Goal: Task Accomplishment & Management: Use online tool/utility

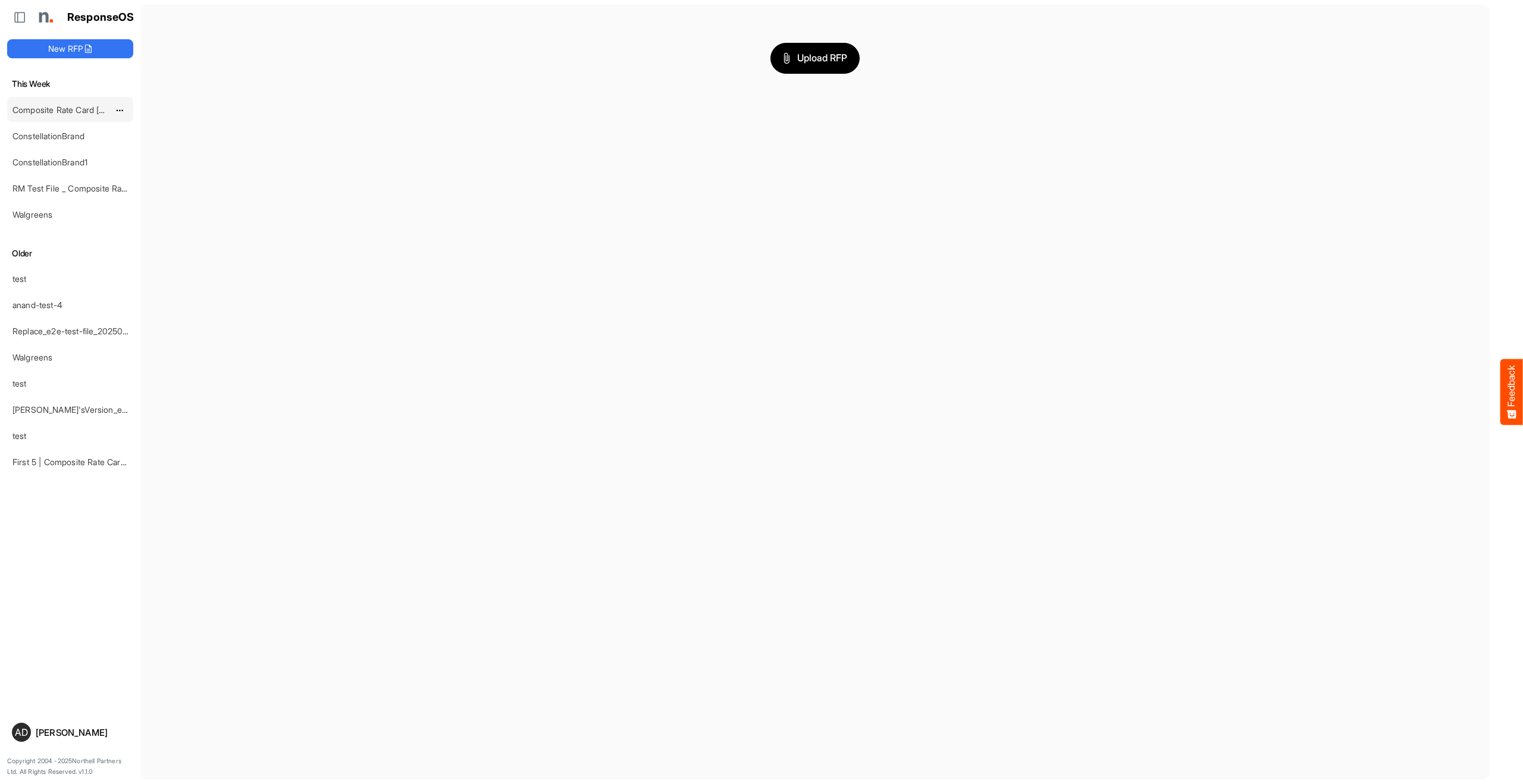
click at [52, 115] on div "Composite Rate Card [DATE]" at bounding box center [60, 109] width 106 height 24
click at [56, 107] on link "Composite Rate Card [DATE]" at bounding box center [67, 110] width 110 height 10
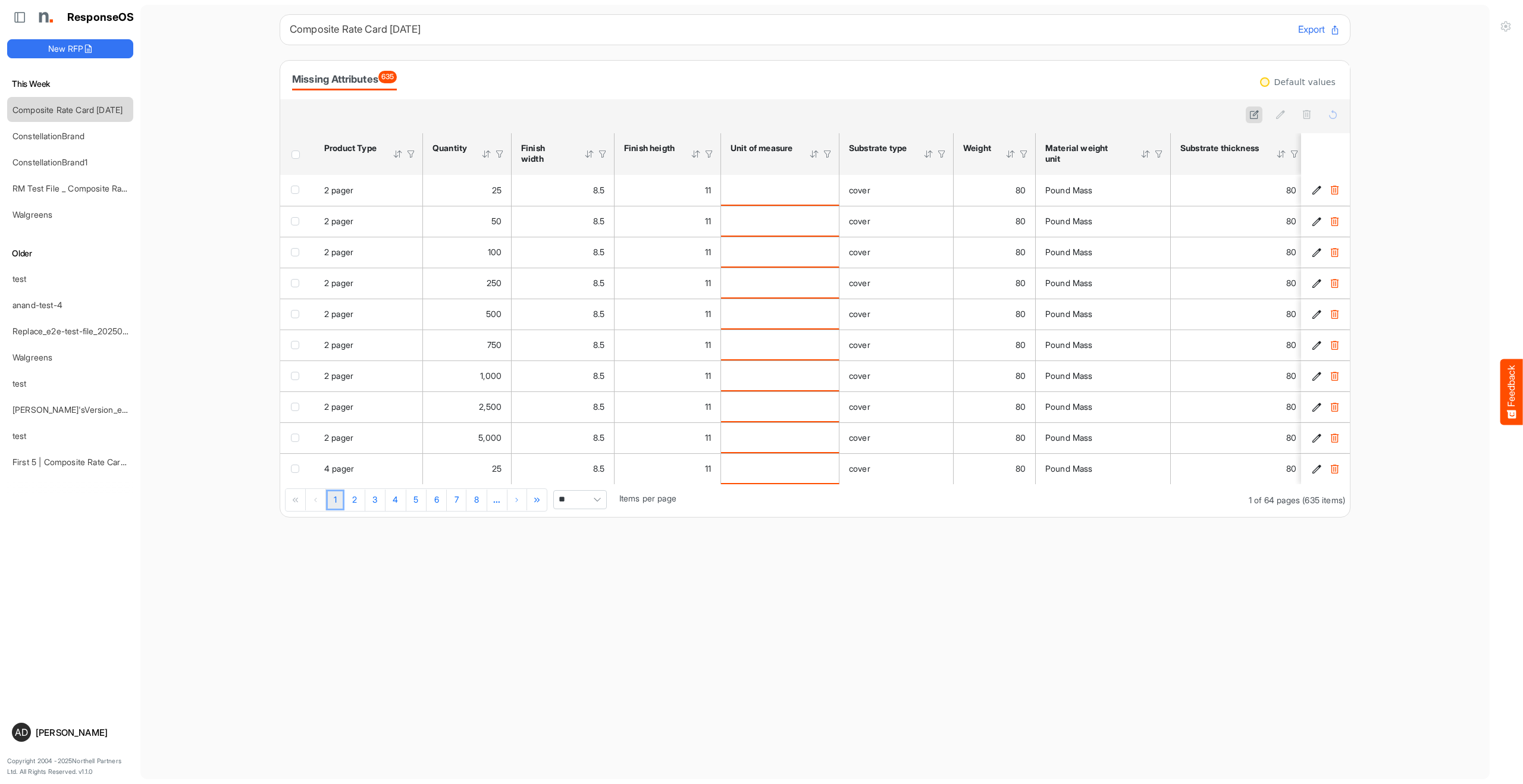
click at [1251, 116] on icon at bounding box center [1254, 114] width 10 height 10
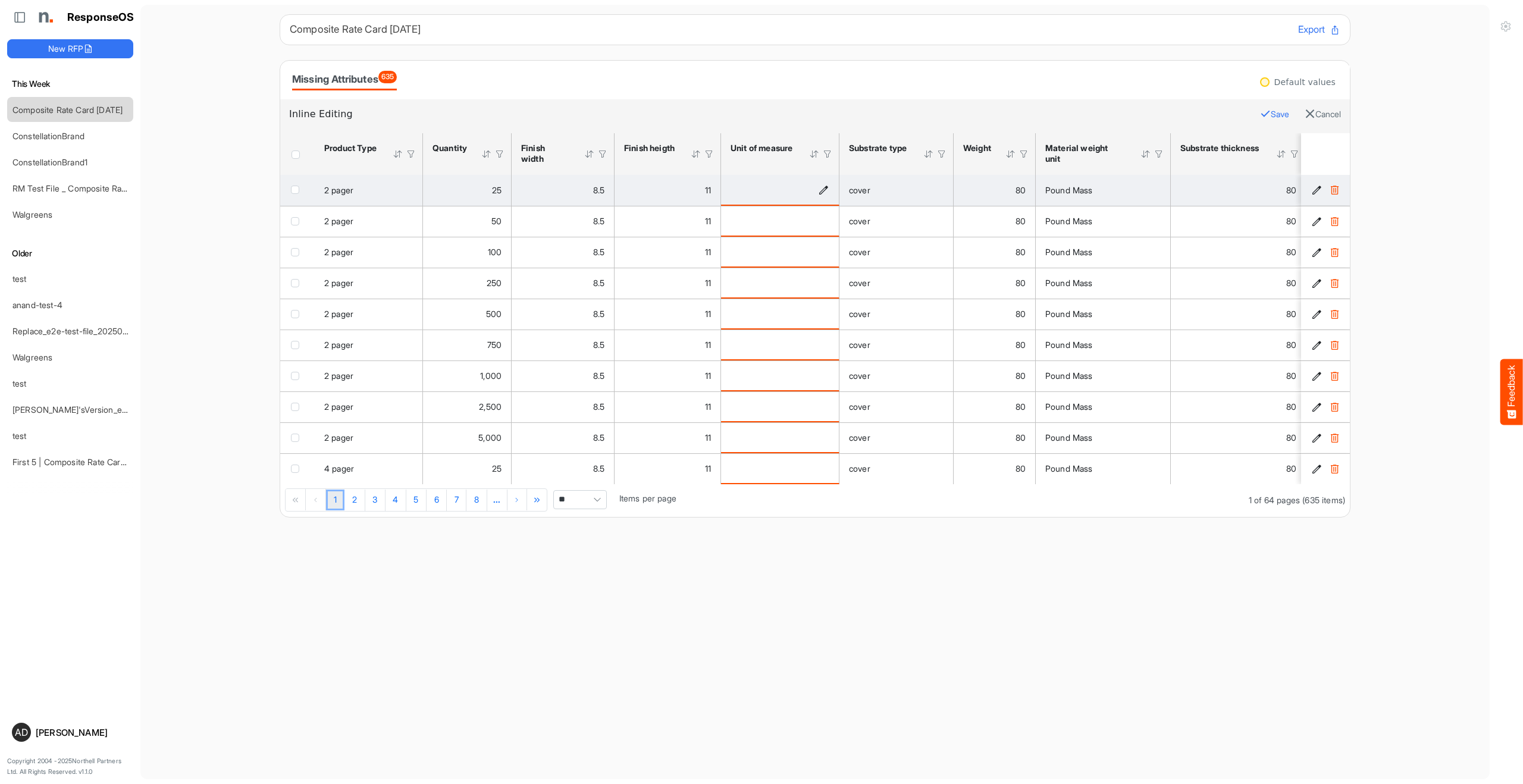
click at [824, 190] on icon "is template cell Column Header httpsnorthellcomontologiesmapping-rulesmeasureme…" at bounding box center [824, 189] width 10 height 10
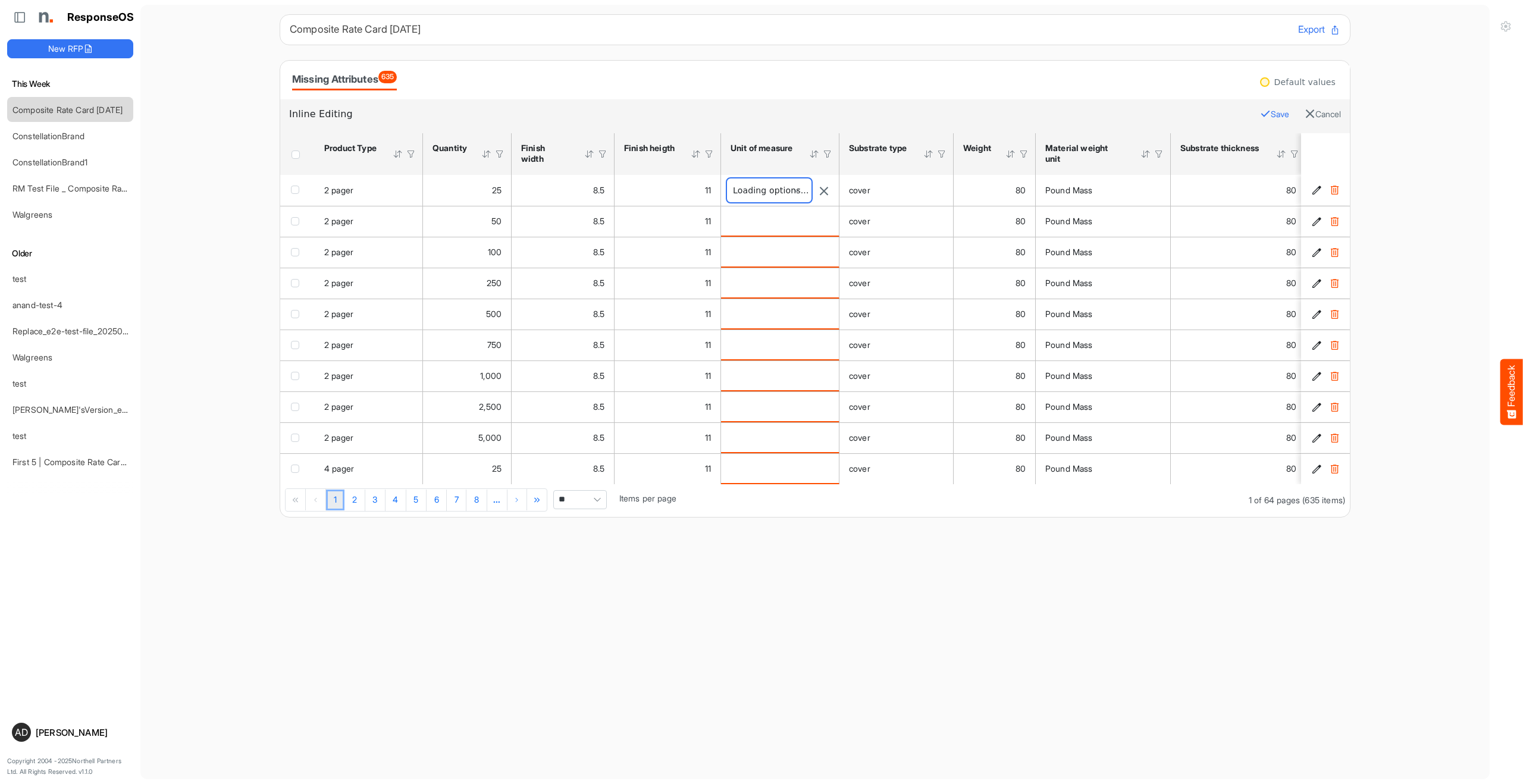
click at [792, 190] on span at bounding box center [769, 191] width 84 height 24
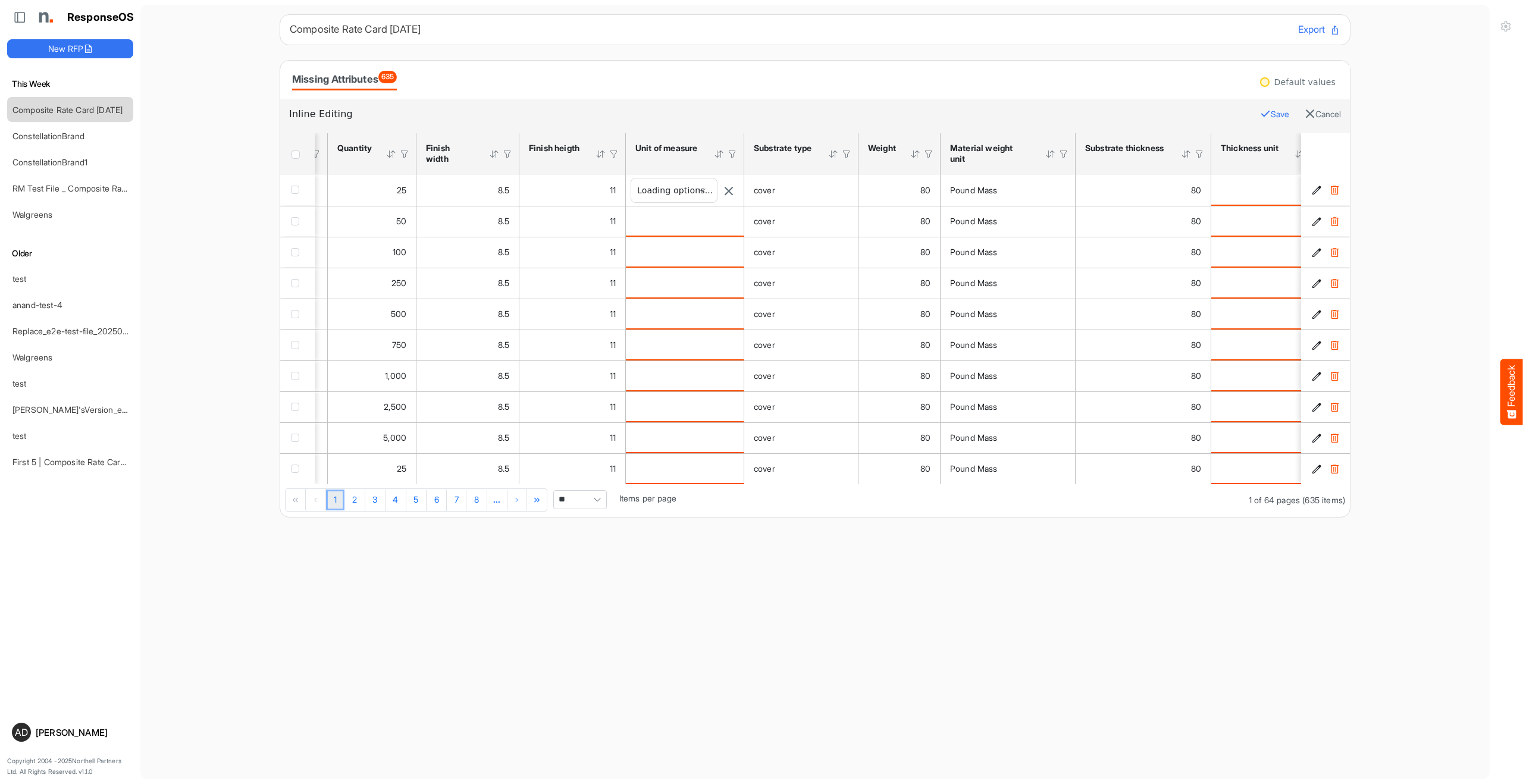
click at [837, 542] on main "Composite Rate Card May 15 Export Missing Attributes 635 Default values Inline …" at bounding box center [815, 392] width 1349 height 775
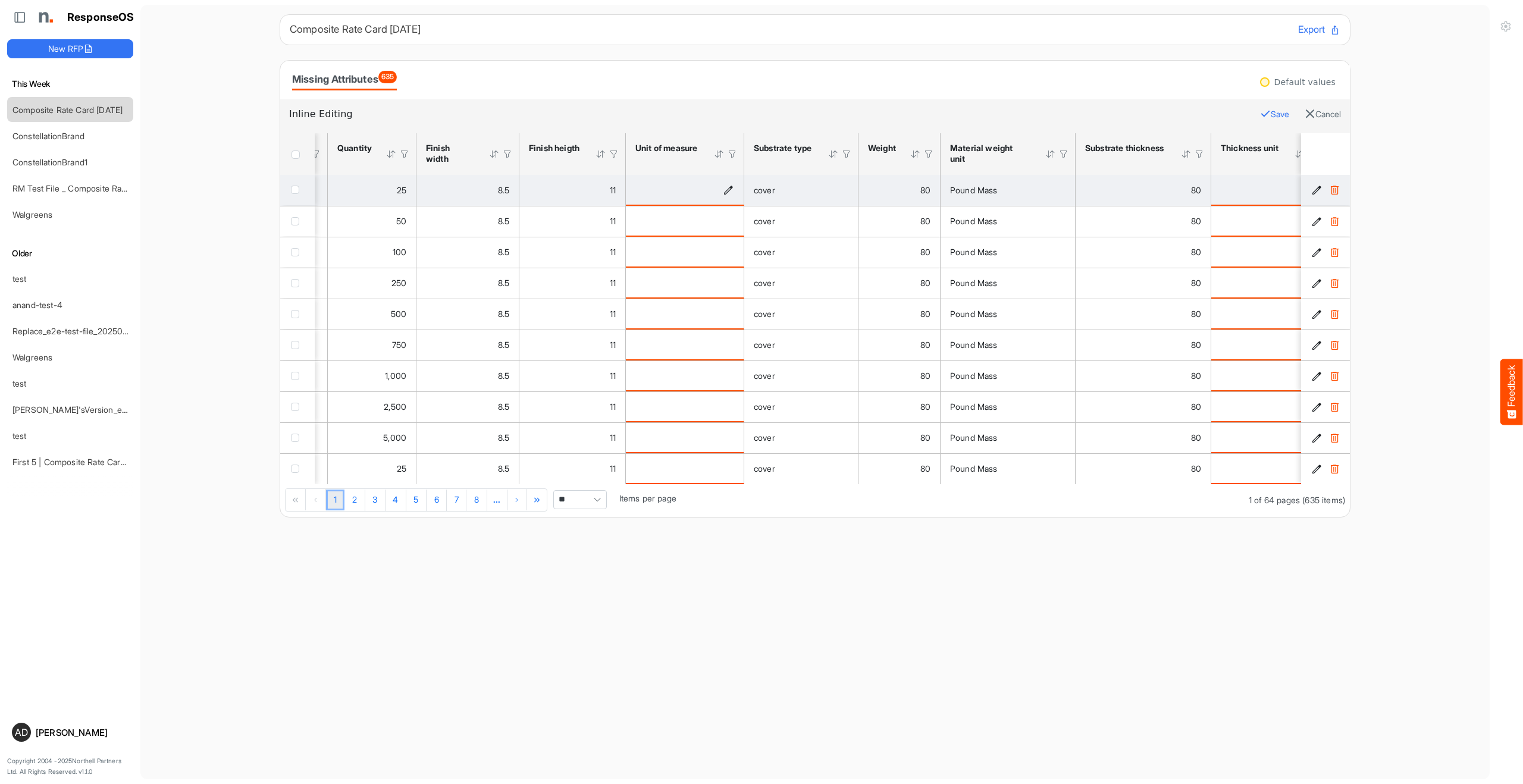
click at [729, 188] on icon "is template cell Column Header httpsnorthellcomontologiesmapping-rulesmeasureme…" at bounding box center [729, 189] width 10 height 10
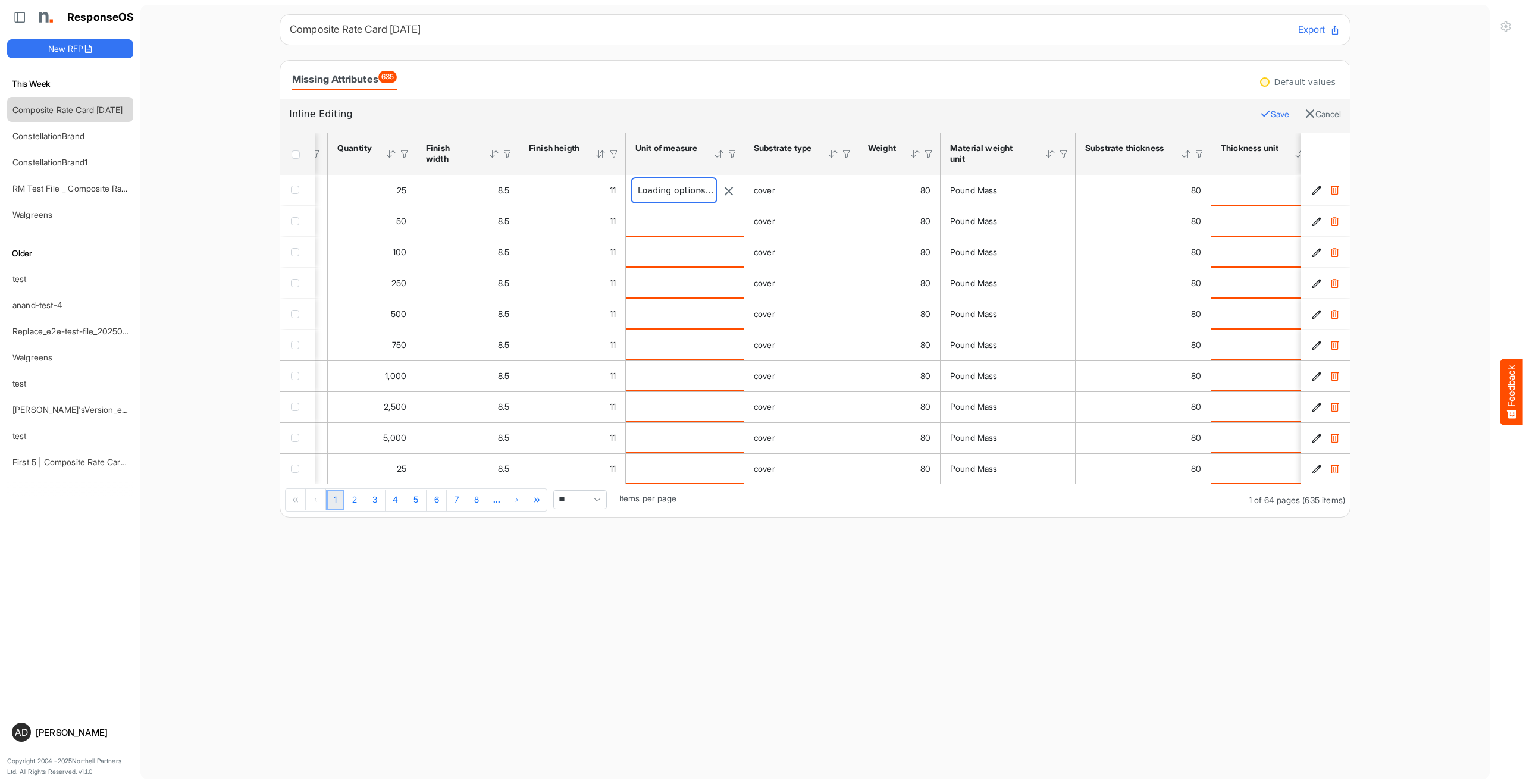
click at [676, 191] on span at bounding box center [674, 191] width 84 height 24
click at [697, 115] on h6 "Inline Editing" at bounding box center [770, 114] width 962 height 16
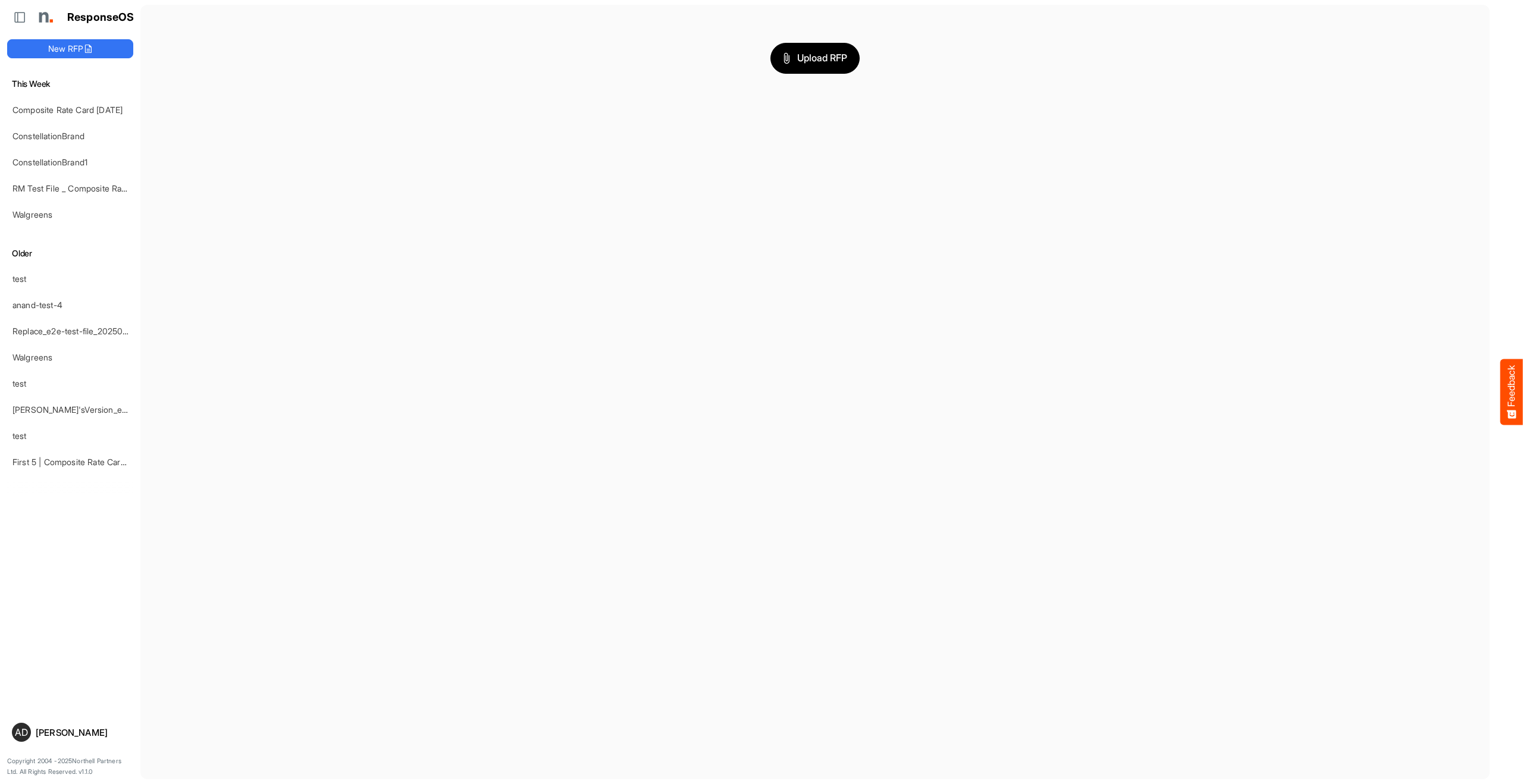
click at [527, 403] on main "Upload RFP" at bounding box center [815, 392] width 1349 height 775
click at [46, 113] on link "Composite Rate Card [DATE]" at bounding box center [67, 110] width 110 height 10
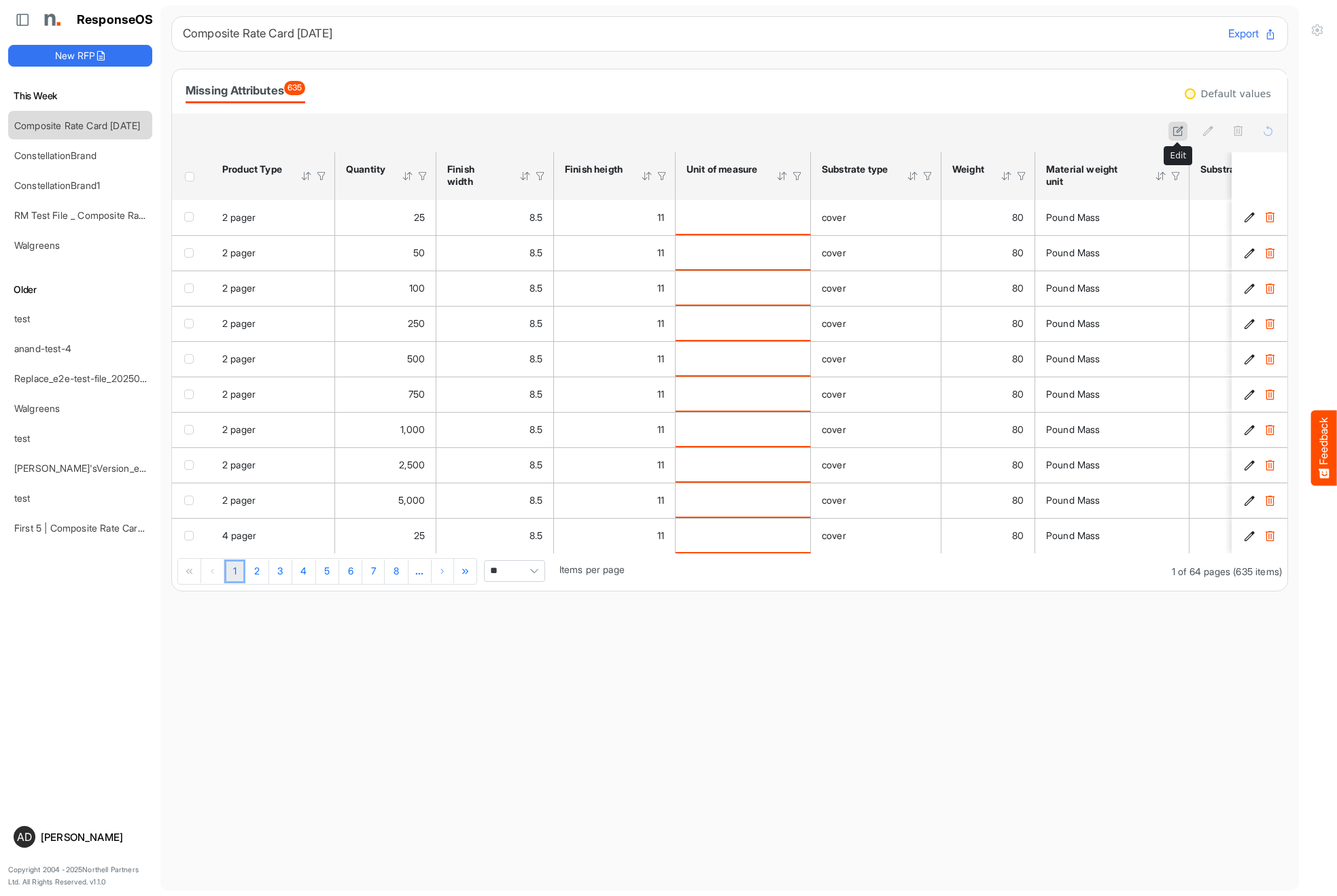
click at [1179, 130] on icon at bounding box center [1178, 131] width 11 height 11
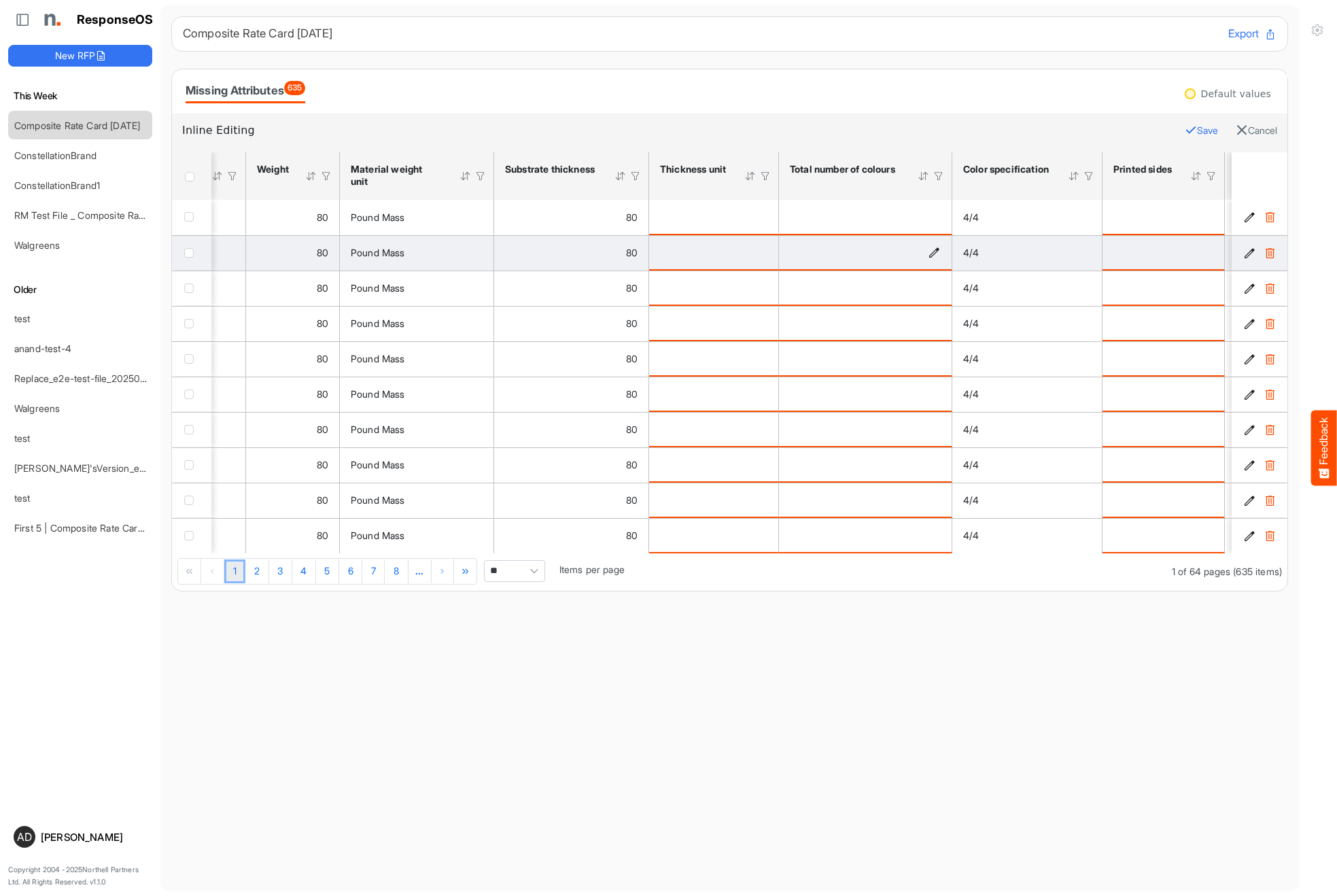
click at [932, 251] on icon "is template cell Column Header httpsnorthellcomontologiesmapping-rulesfeatureha…" at bounding box center [934, 253] width 11 height 11
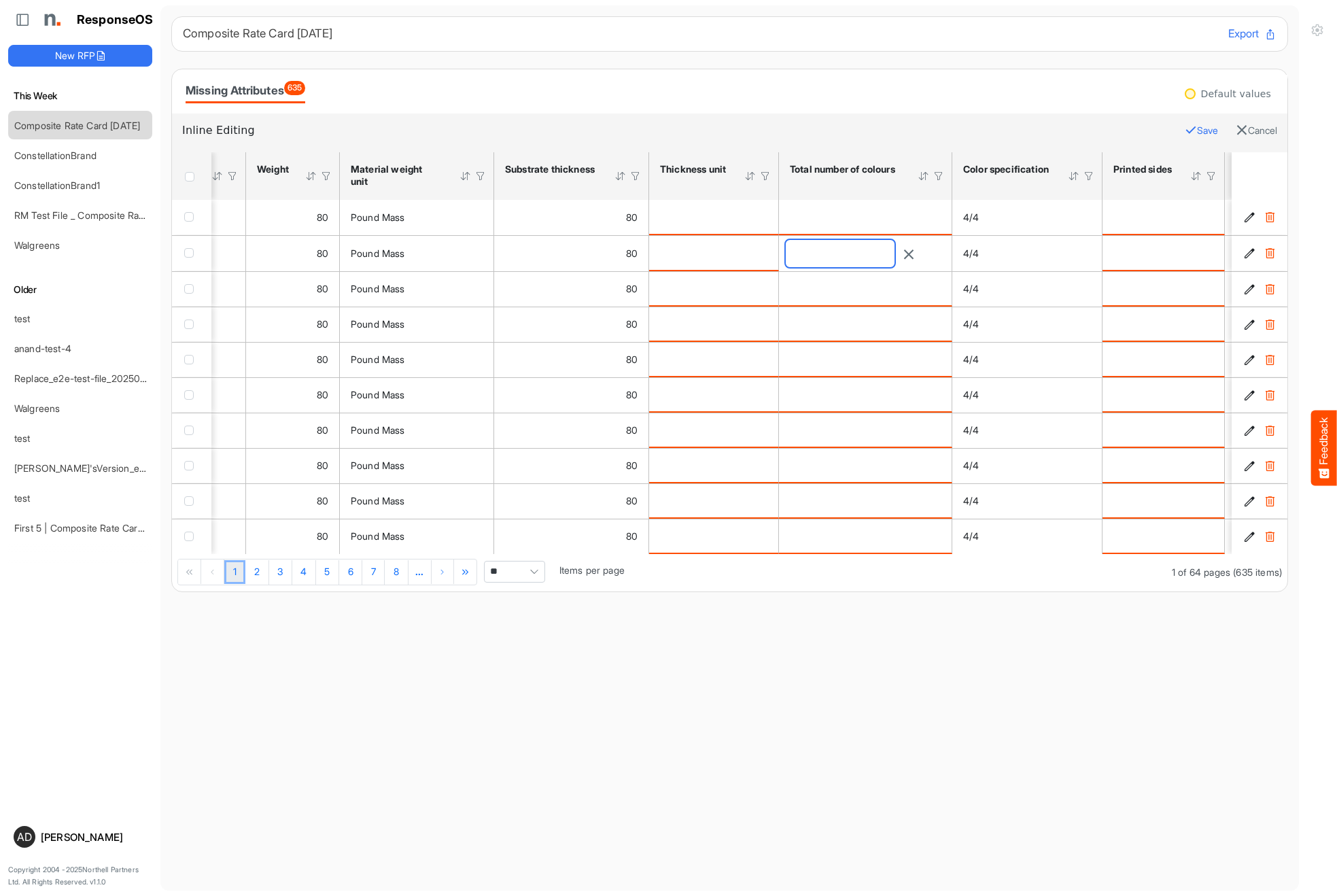
click at [847, 253] on input "number" at bounding box center [840, 253] width 109 height 27
type input "**"
click at [785, 702] on main "Composite Rate Card [DATE] Export Missing Attributes 635 Default values Inline …" at bounding box center [730, 448] width 1139 height 885
drag, startPoint x: 1198, startPoint y: 134, endPoint x: 589, endPoint y: 153, distance: 609.3
click at [1198, 134] on button "Save" at bounding box center [1201, 130] width 34 height 18
